Goal: Task Accomplishment & Management: Use online tool/utility

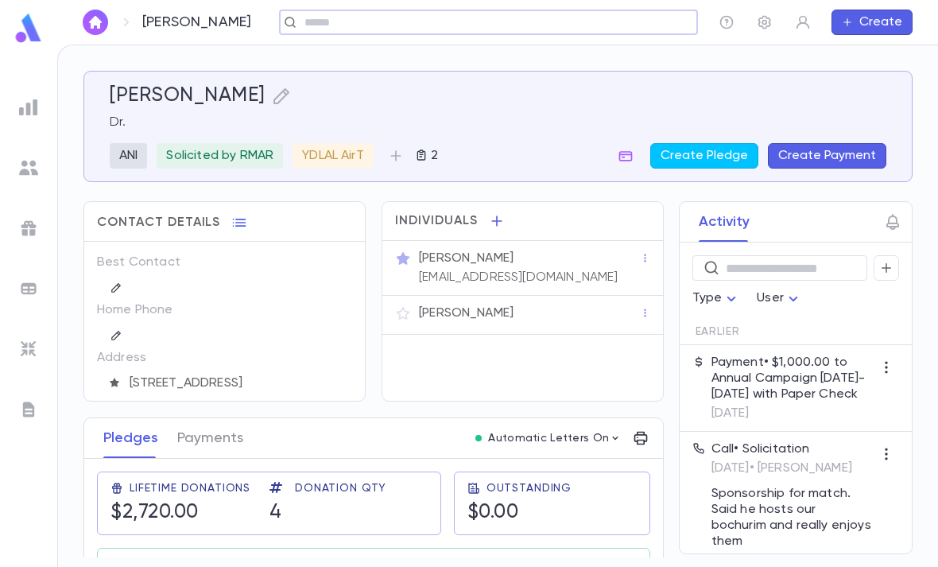
click at [405, 312] on icon "button" at bounding box center [403, 313] width 16 height 16
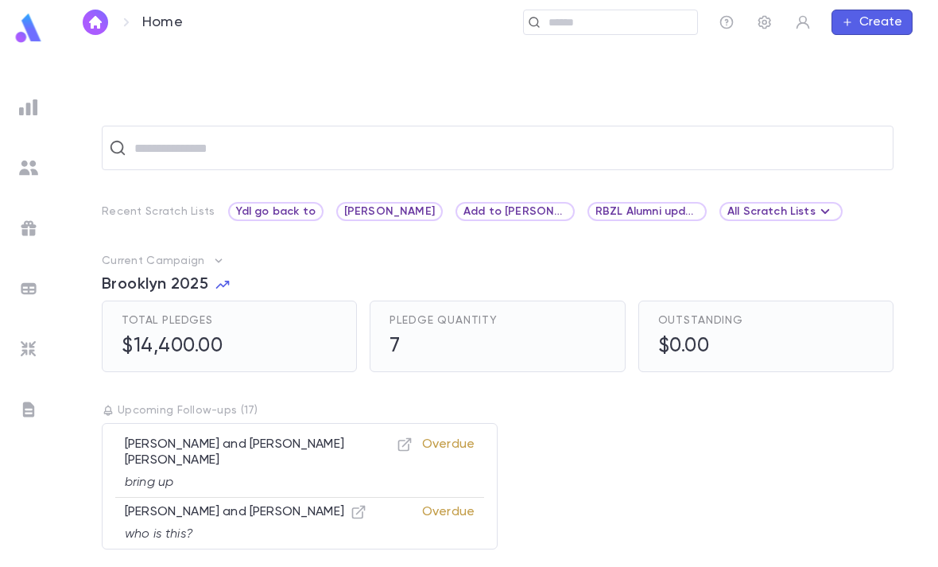
click at [625, 16] on input "text" at bounding box center [616, 22] width 147 height 15
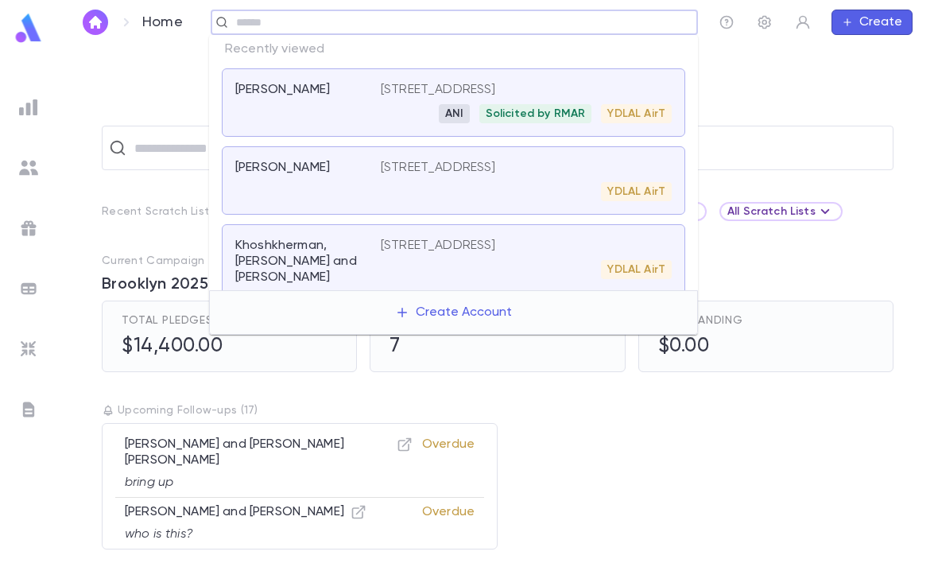
click at [496, 92] on p "[STREET_ADDRESS]" at bounding box center [438, 90] width 115 height 16
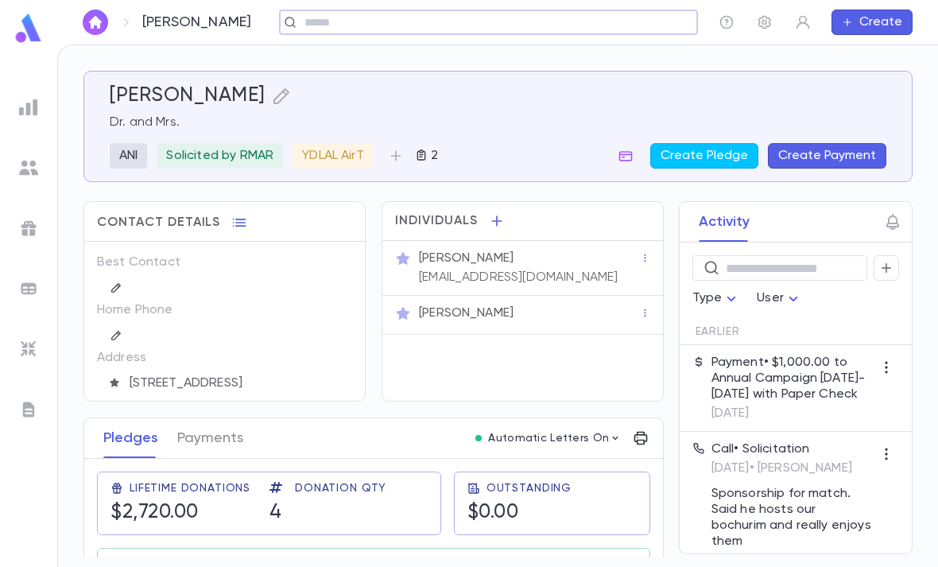
click at [474, 248] on div "[PERSON_NAME]" at bounding box center [528, 256] width 224 height 19
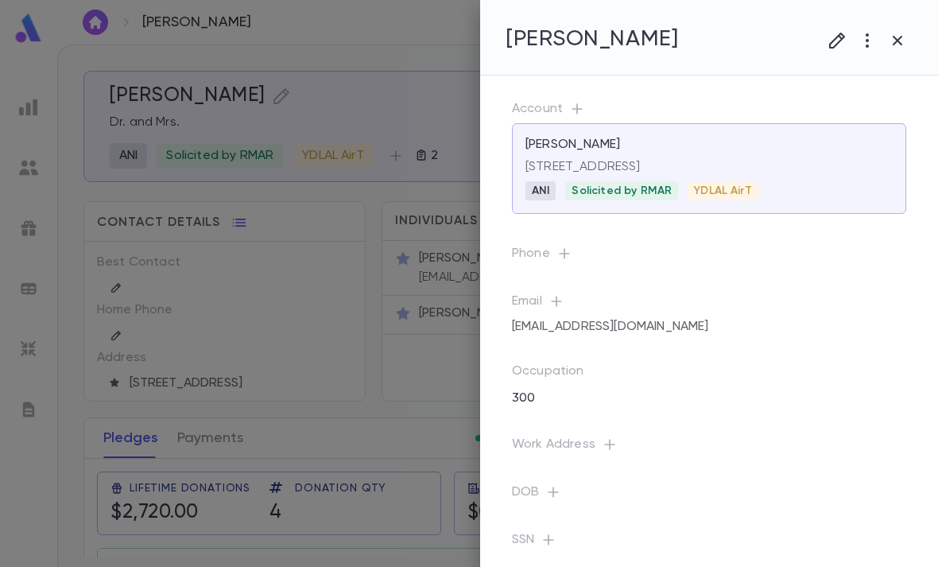
click at [559, 41] on h4 "[PERSON_NAME]" at bounding box center [591, 38] width 172 height 27
click at [594, 71] on div "[PERSON_NAME]" at bounding box center [709, 37] width 458 height 75
click at [574, 39] on h4 "[PERSON_NAME]" at bounding box center [591, 38] width 172 height 27
click at [579, 37] on h4 "[PERSON_NAME]" at bounding box center [591, 38] width 172 height 27
copy h4 "Jeremy Rosenfeld"
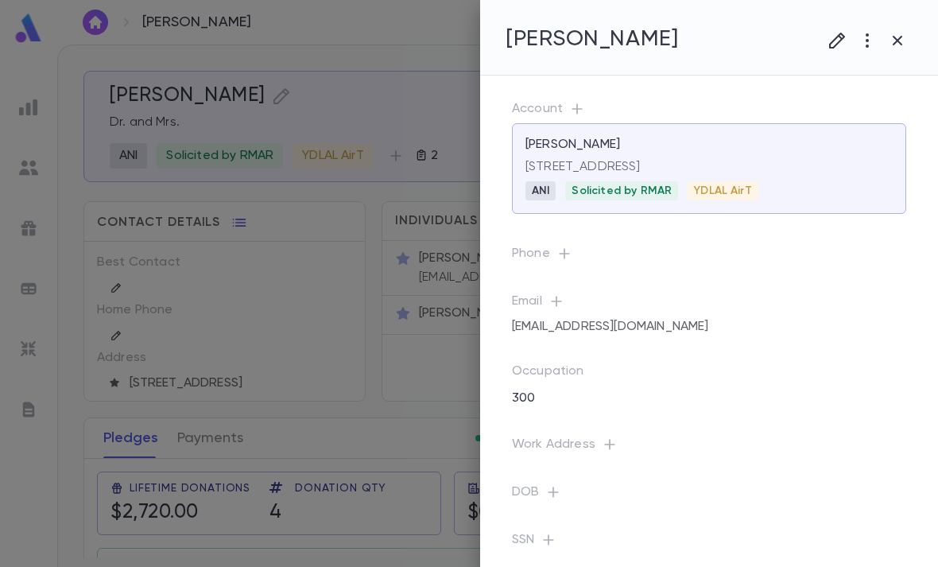
click at [880, 44] on button "button" at bounding box center [867, 40] width 30 height 30
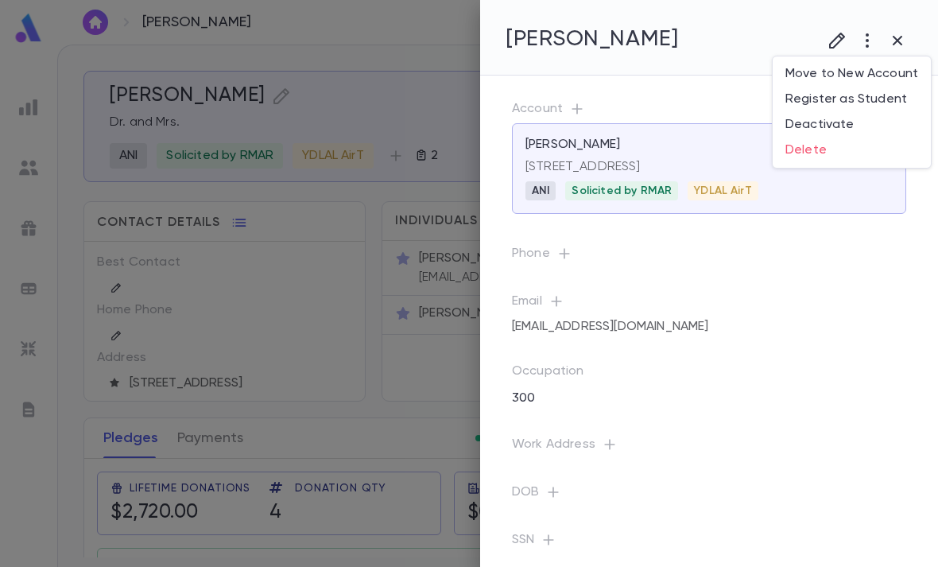
click at [843, 344] on div at bounding box center [469, 283] width 938 height 567
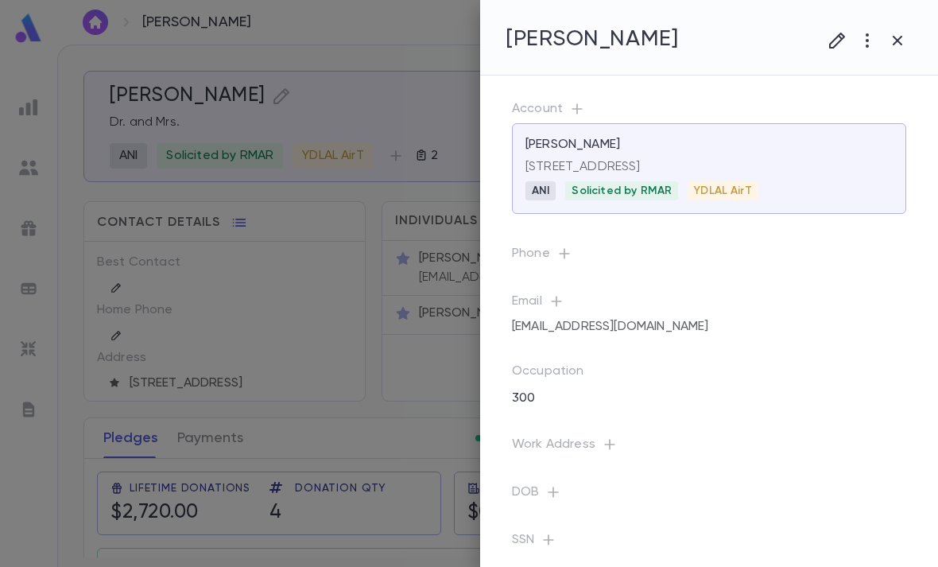
click at [439, 111] on div at bounding box center [469, 283] width 938 height 567
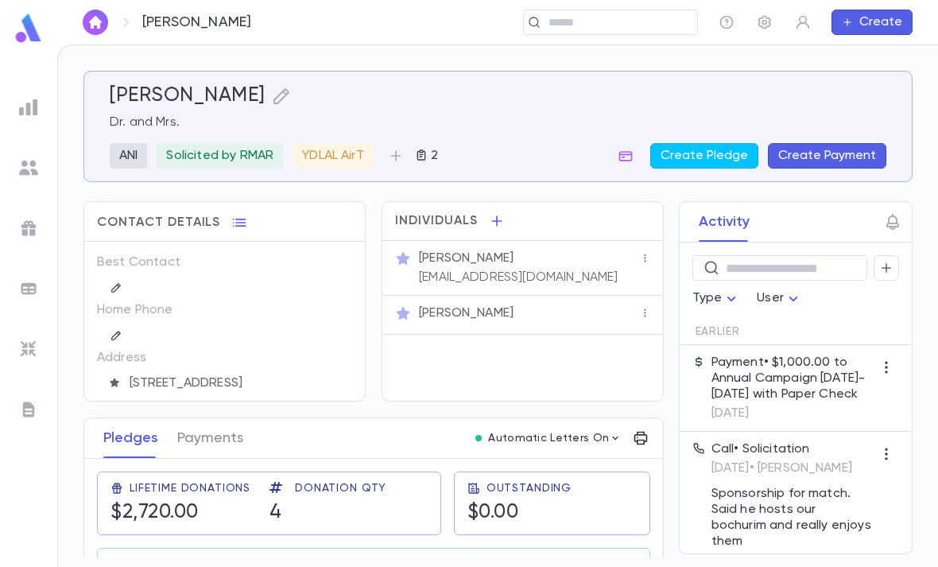
click at [435, 150] on p "2" at bounding box center [432, 156] width 10 height 16
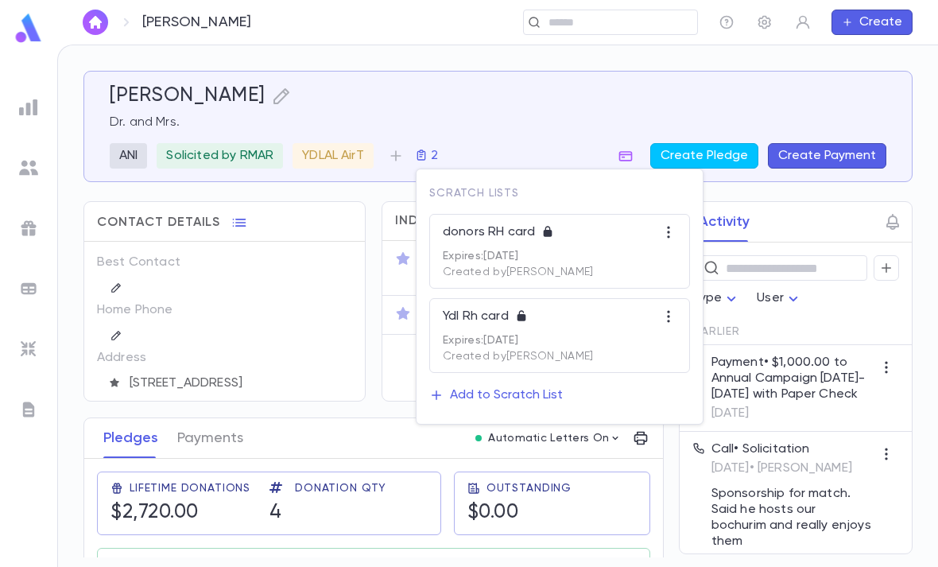
click at [519, 396] on div "Add to Scratch List" at bounding box center [506, 395] width 113 height 16
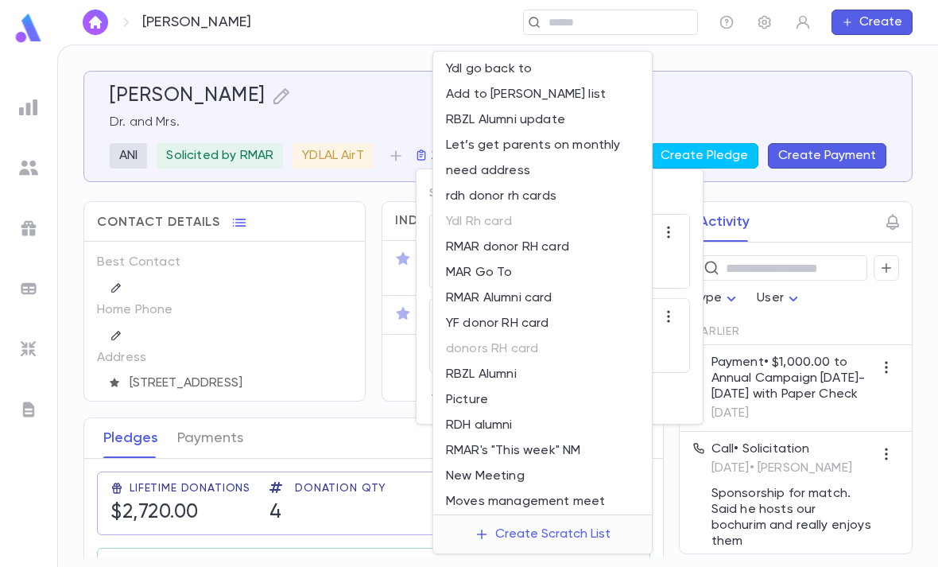
click at [536, 61] on li "Ydl go back to" at bounding box center [542, 68] width 219 height 25
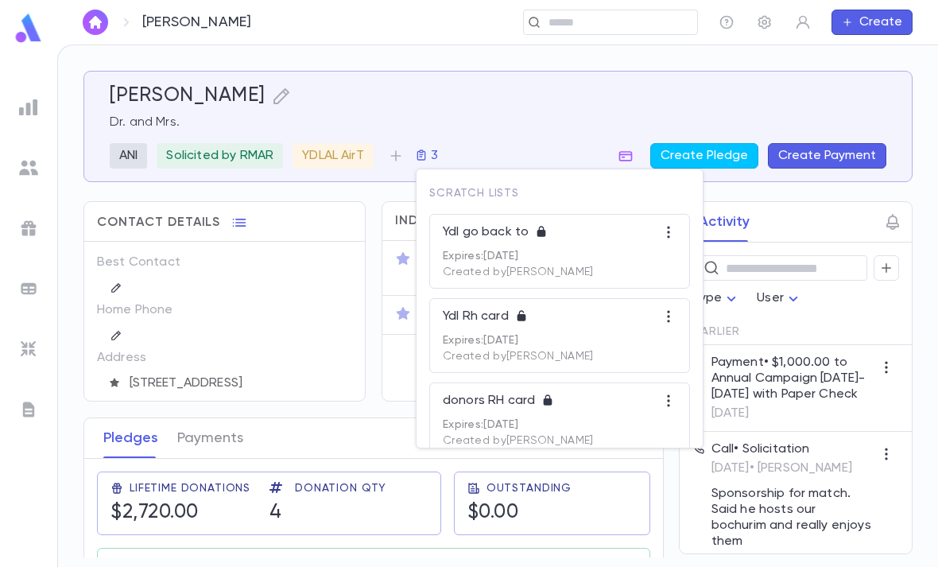
click at [491, 79] on div at bounding box center [469, 283] width 938 height 567
